Goal: Information Seeking & Learning: Find specific fact

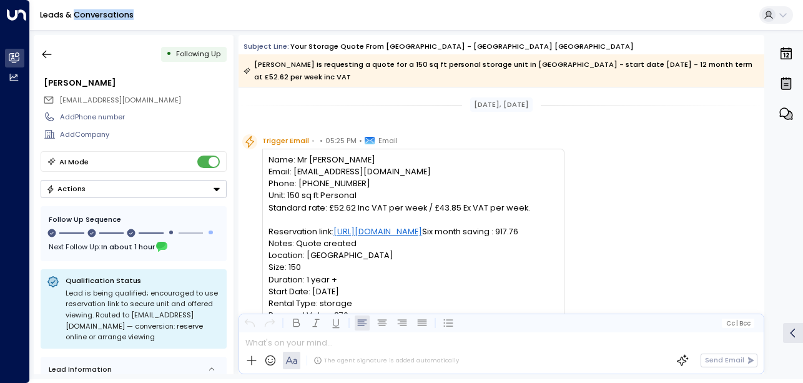
scroll to position [601, 0]
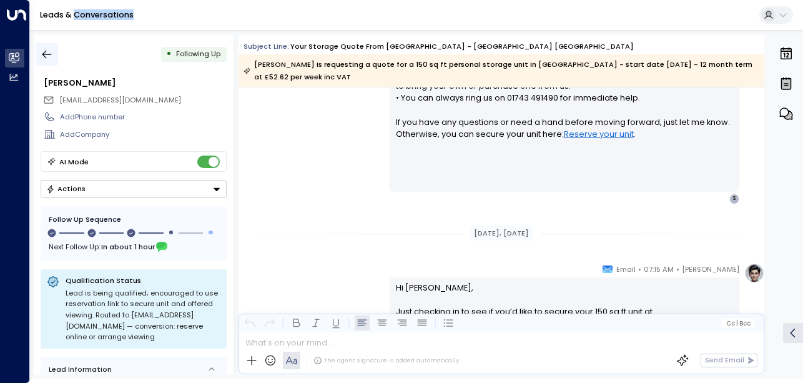
click at [51, 56] on icon "button" at bounding box center [47, 54] width 12 height 12
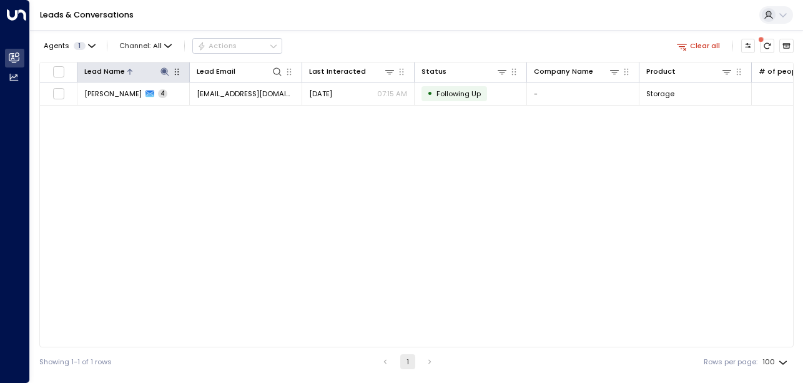
click at [164, 72] on icon at bounding box center [164, 71] width 8 height 8
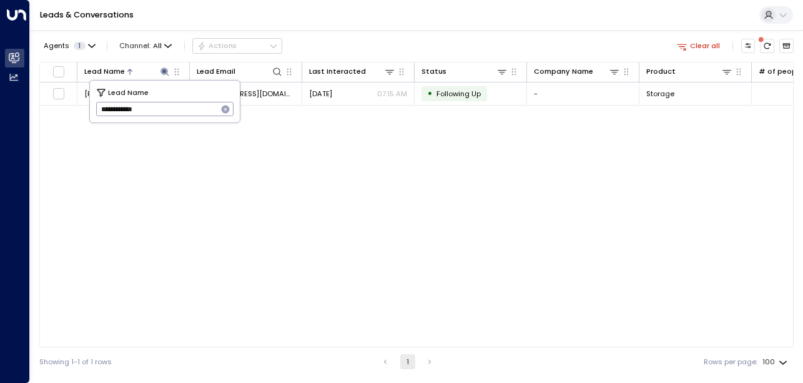
click at [225, 108] on icon "button" at bounding box center [226, 109] width 8 height 8
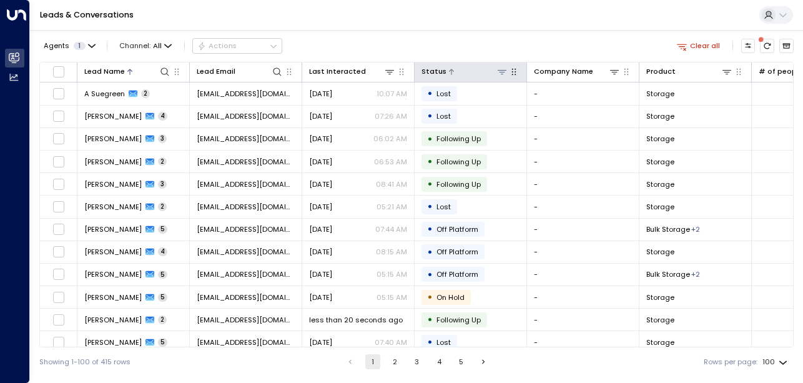
click at [460, 75] on div at bounding box center [476, 72] width 61 height 12
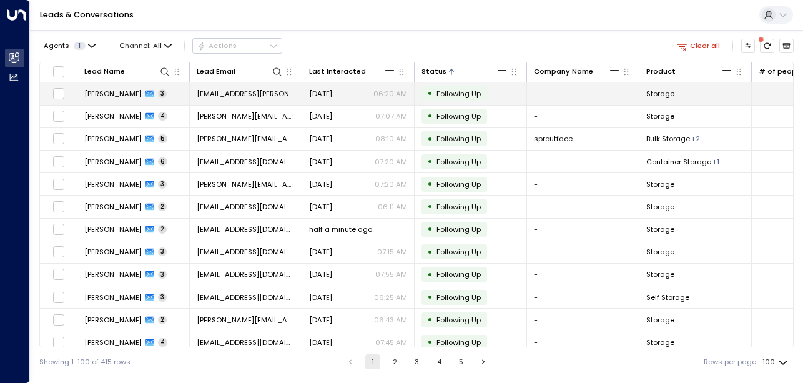
click at [273, 92] on span "[EMAIL_ADDRESS][PERSON_NAME][DOMAIN_NAME]" at bounding box center [246, 94] width 98 height 10
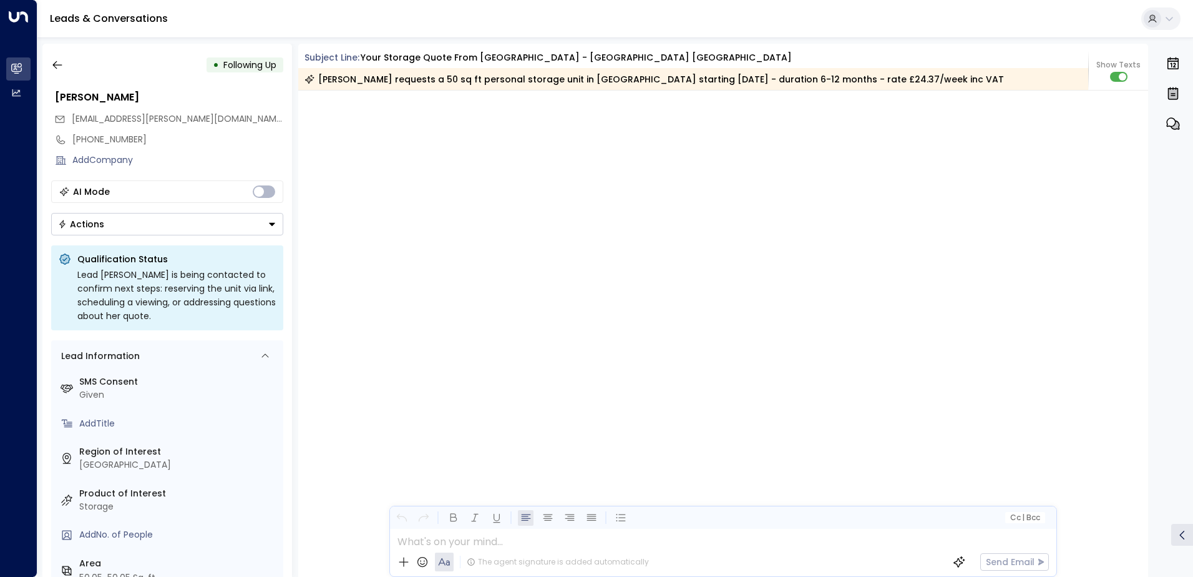
scroll to position [2075, 0]
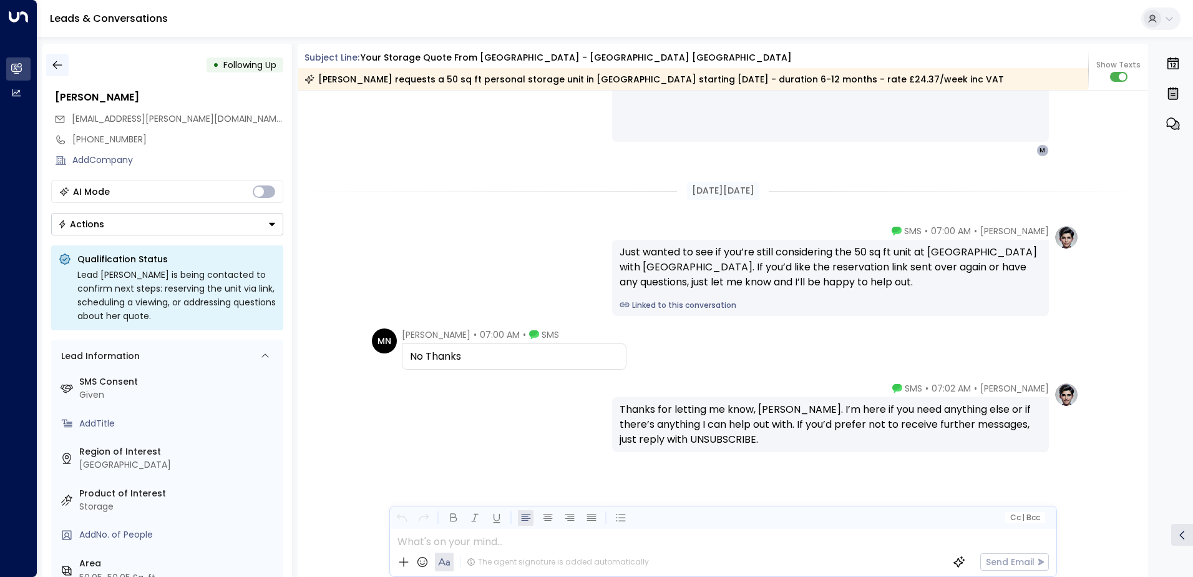
click at [56, 72] on button "button" at bounding box center [57, 65] width 22 height 22
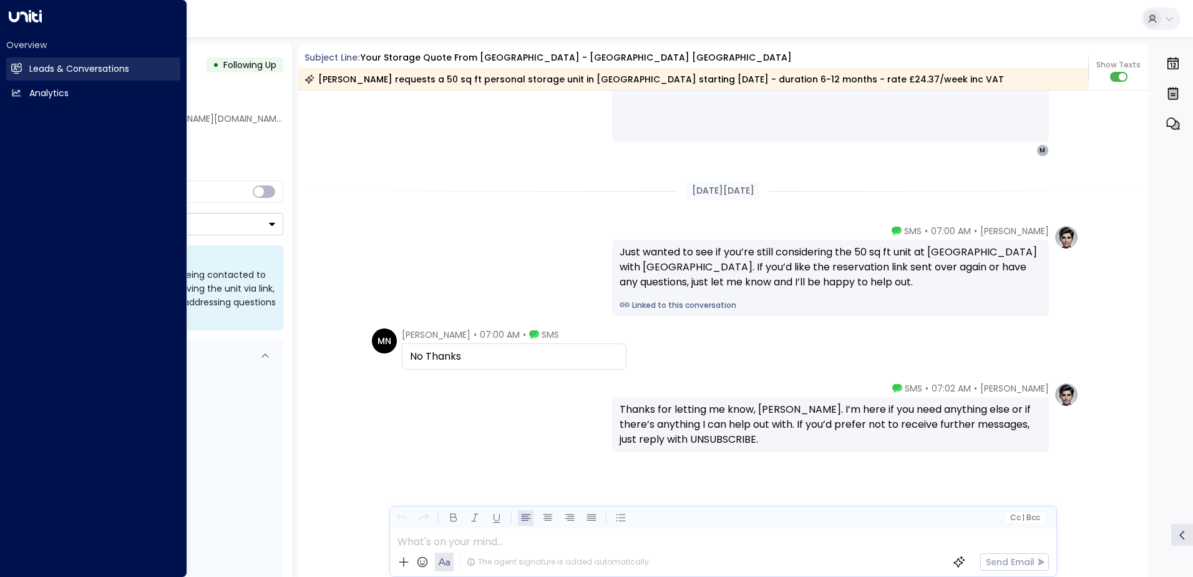
click at [23, 71] on link "Leads & Conversations Leads & Conversations" at bounding box center [93, 68] width 174 height 23
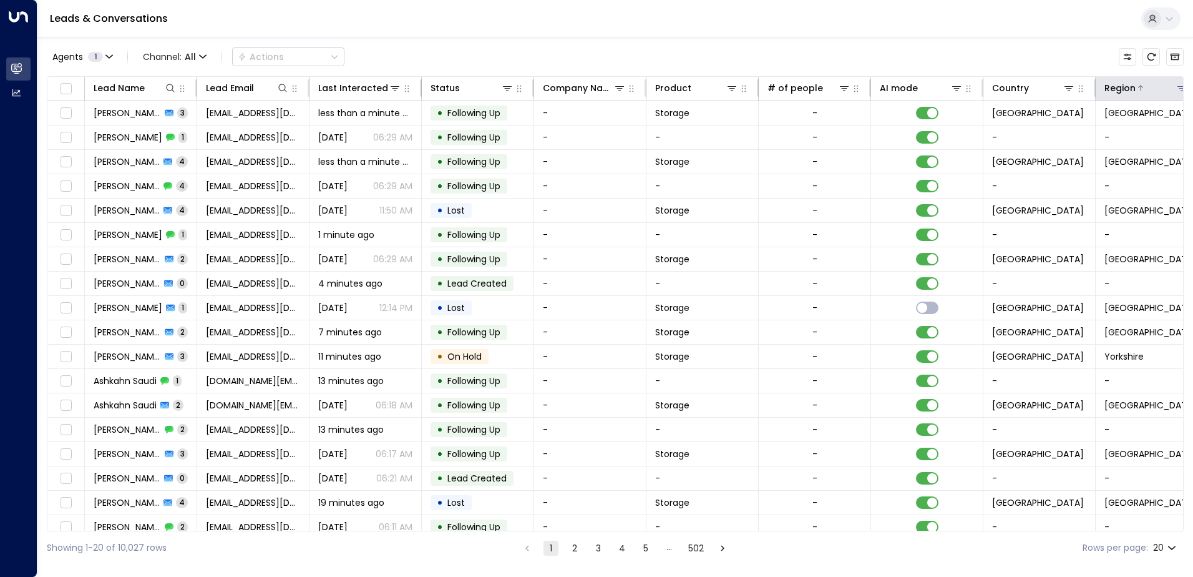
click at [1176, 87] on button at bounding box center [1182, 88] width 12 height 12
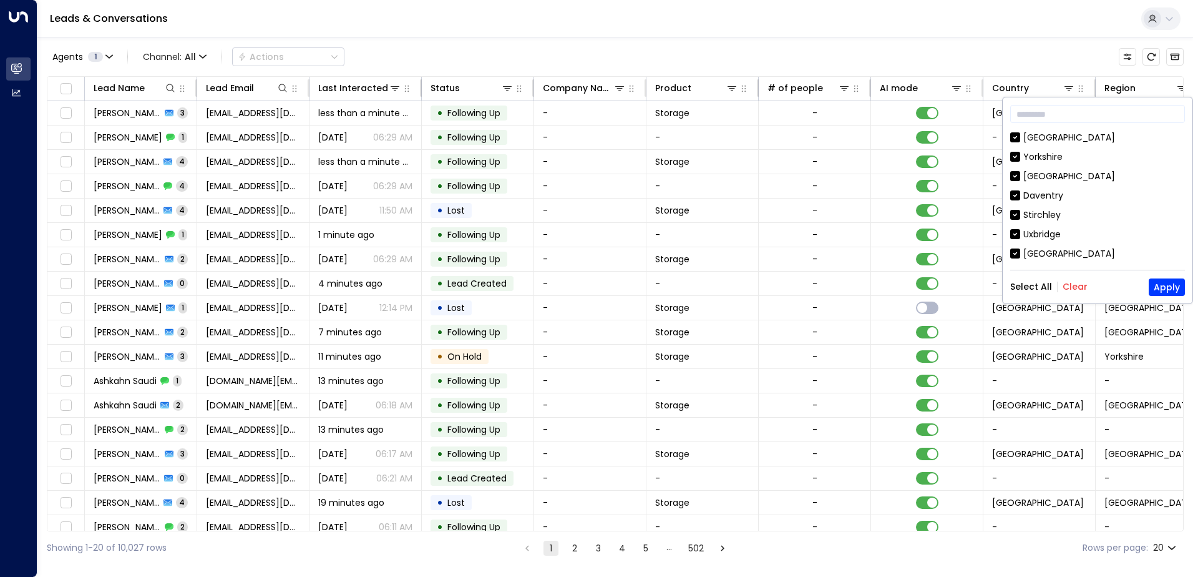
click at [1069, 285] on button "Clear" at bounding box center [1075, 287] width 25 height 10
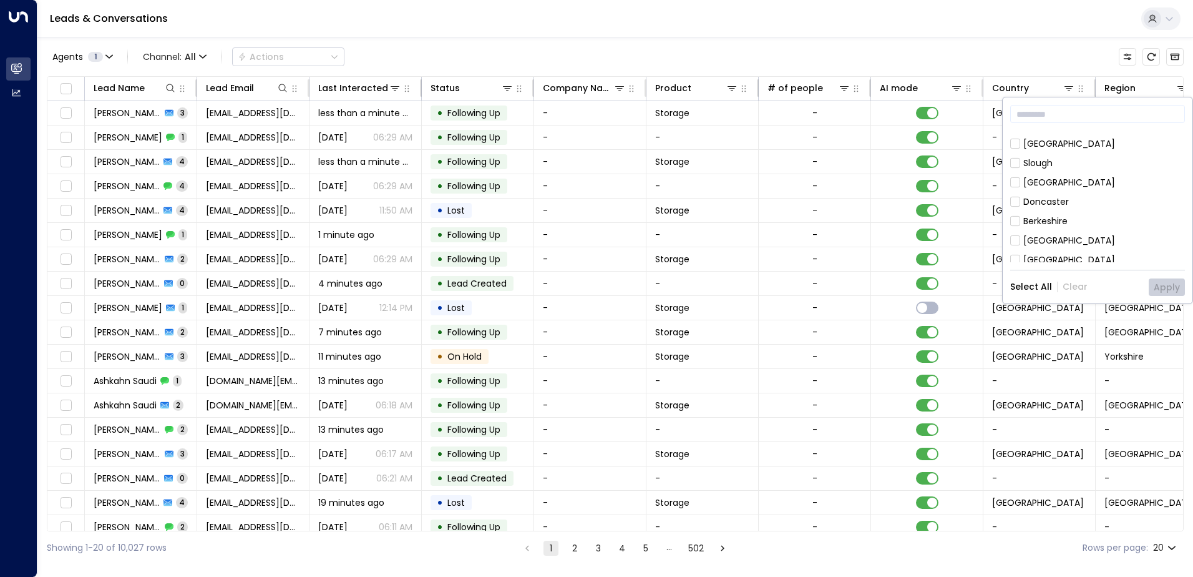
scroll to position [192, 0]
click at [1037, 252] on div "[GEOGRAPHIC_DATA]" at bounding box center [1070, 255] width 92 height 13
click at [1169, 285] on button "Apply" at bounding box center [1167, 286] width 36 height 17
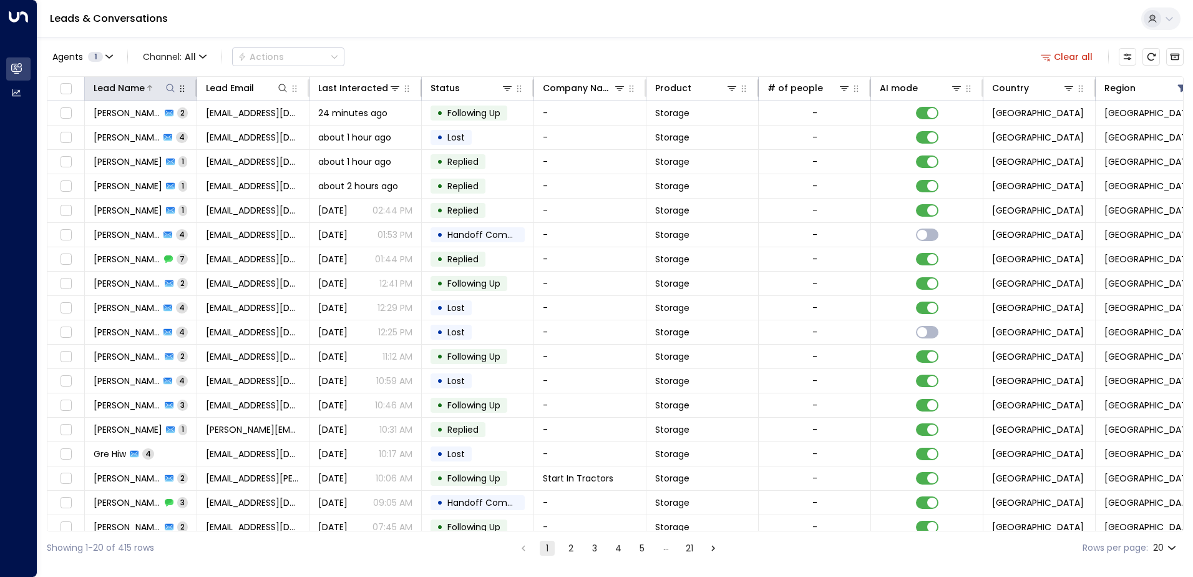
click at [168, 86] on icon at bounding box center [170, 88] width 10 height 10
click at [178, 135] on input "text" at bounding box center [170, 133] width 172 height 23
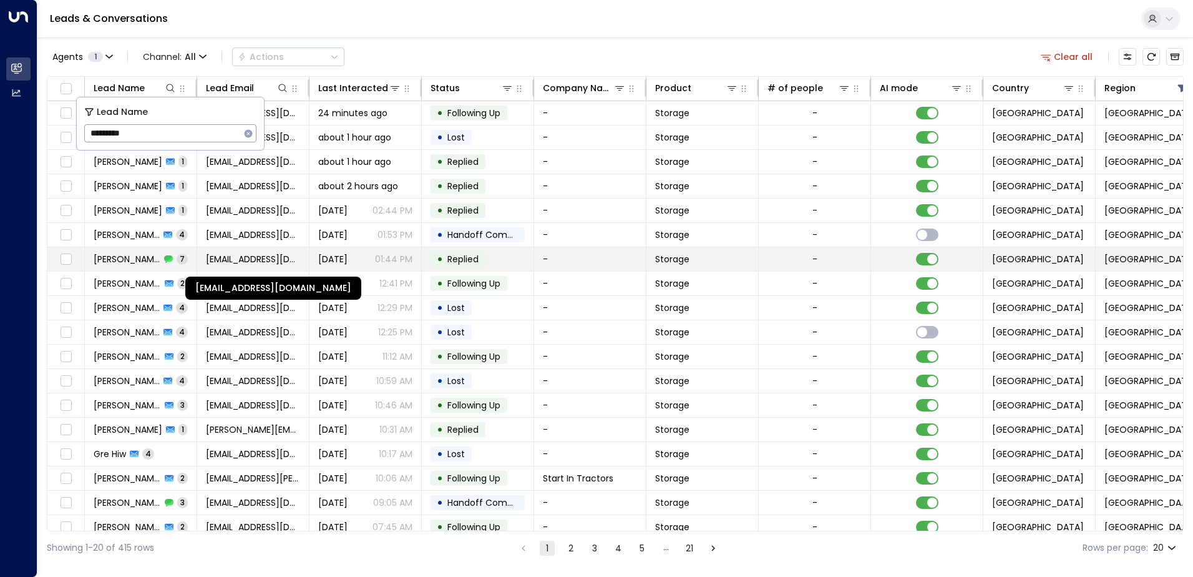
type input "********"
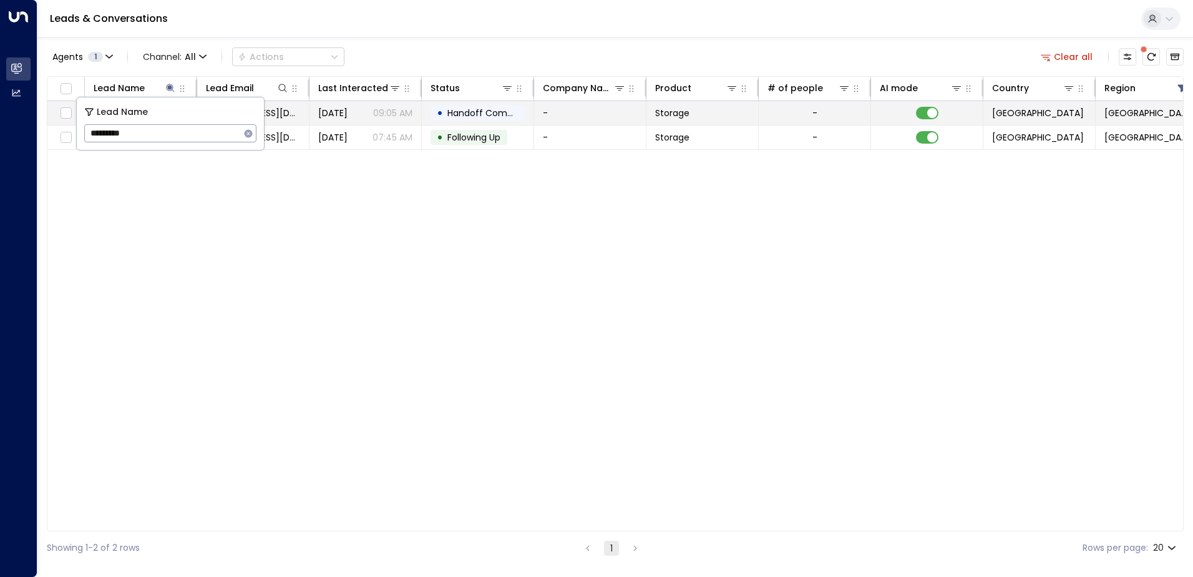
click at [506, 111] on span "Handoff Completed" at bounding box center [492, 113] width 88 height 12
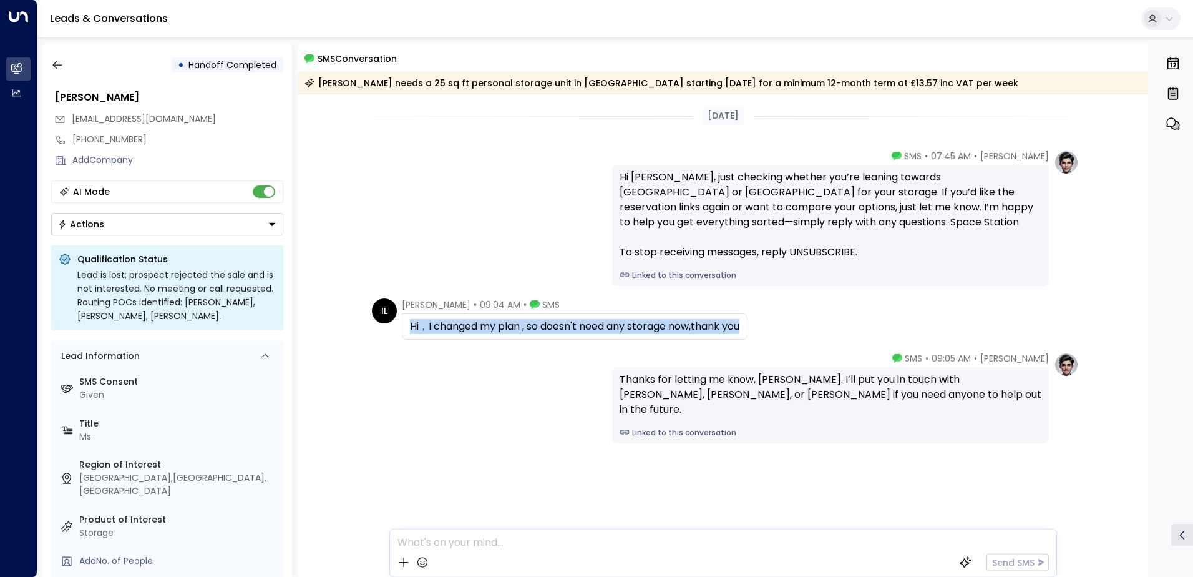
drag, startPoint x: 748, startPoint y: 325, endPoint x: 408, endPoint y: 334, distance: 340.3
click at [408, 334] on div "Hi，I changed my plan , so doesn't need any storage now,thank you" at bounding box center [575, 326] width 346 height 26
drag, startPoint x: 408, startPoint y: 334, endPoint x: 446, endPoint y: 328, distance: 38.6
copy div "Hi，I changed my plan , so doesn't need any storage now,thank you"
